Goal: Task Accomplishment & Management: Manage account settings

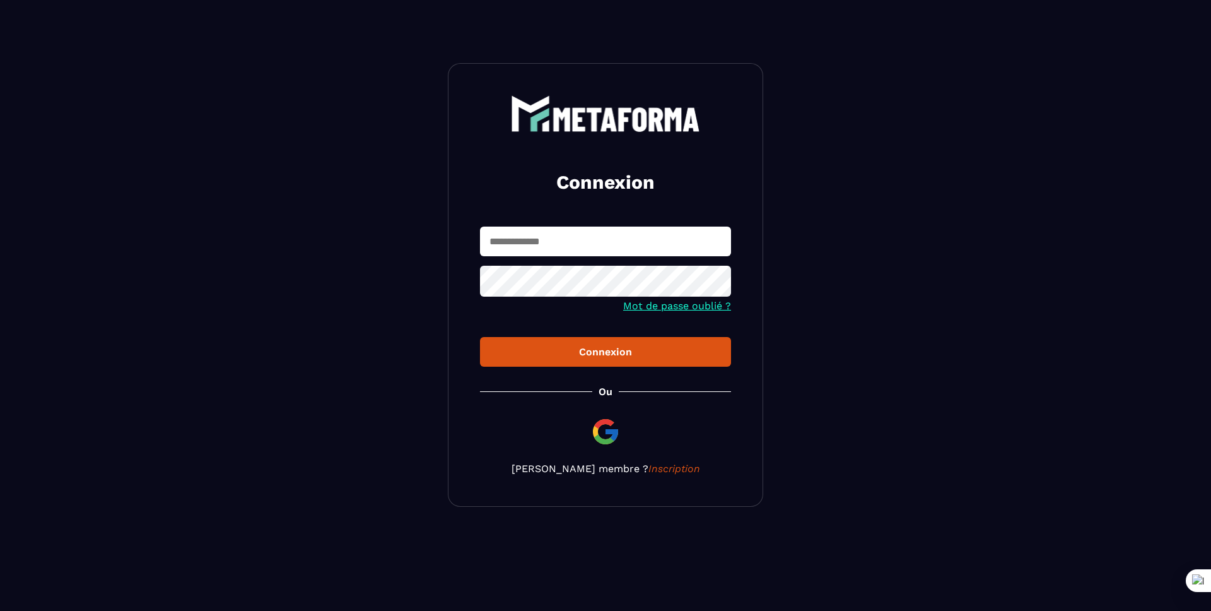
click at [640, 245] on input "text" at bounding box center [605, 241] width 251 height 30
type input "**********"
click at [624, 357] on div "Connexion" at bounding box center [605, 352] width 231 height 12
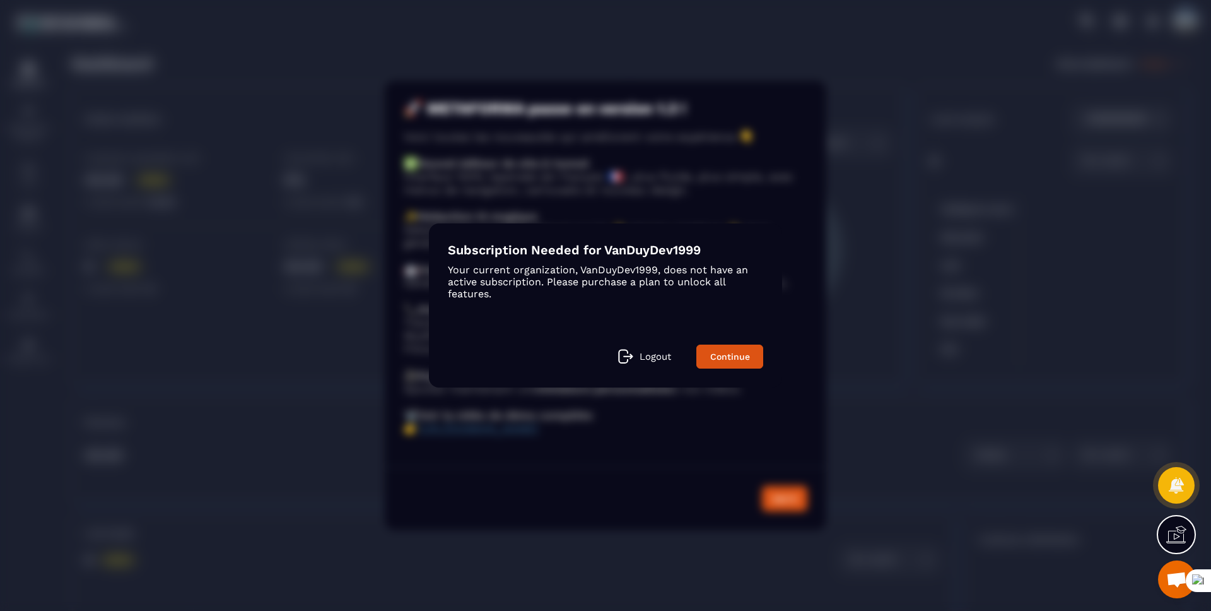
click at [654, 355] on div "Modal window" at bounding box center [605, 305] width 1211 height 611
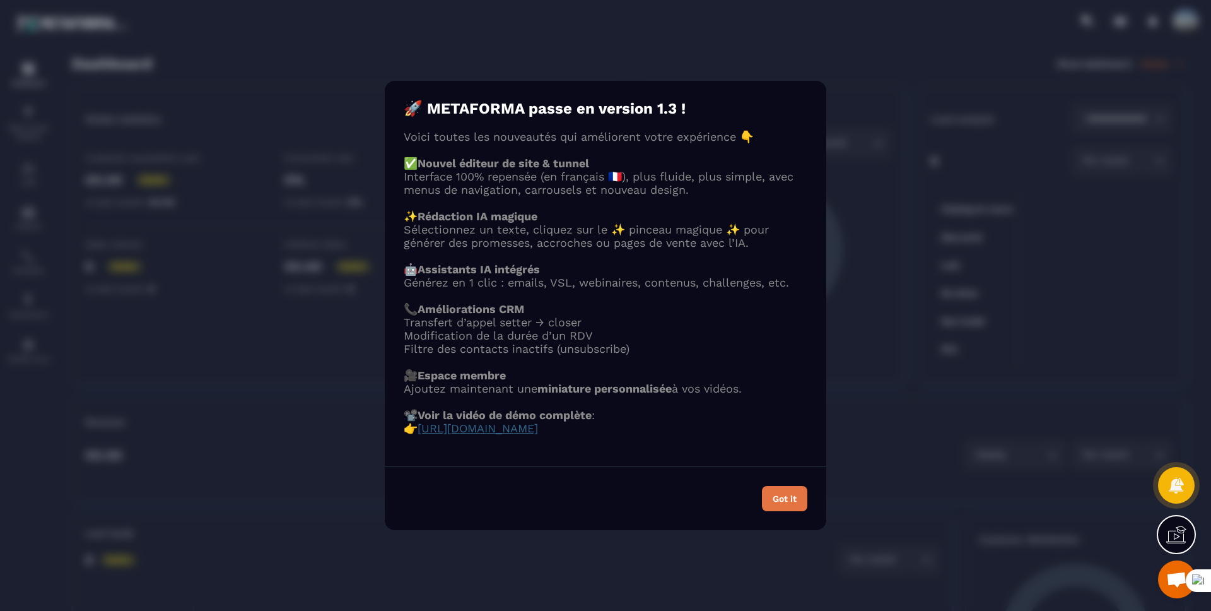
click at [776, 503] on div "Got it" at bounding box center [785, 498] width 24 height 9
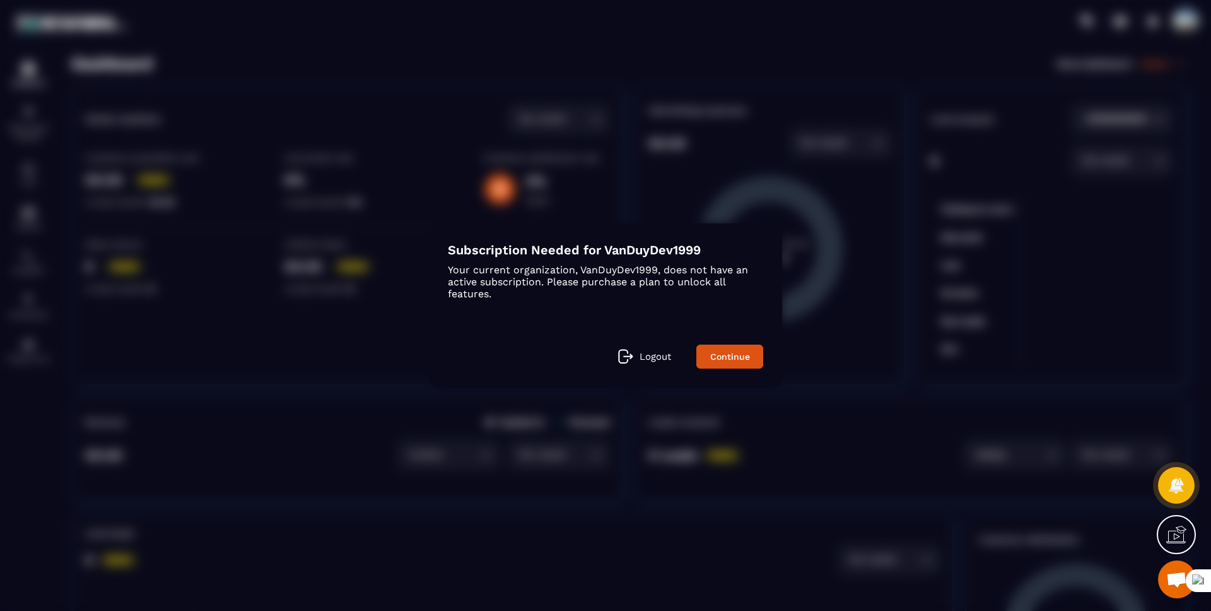
click at [638, 357] on link "Logout" at bounding box center [644, 356] width 53 height 15
